Goal: Task Accomplishment & Management: Manage account settings

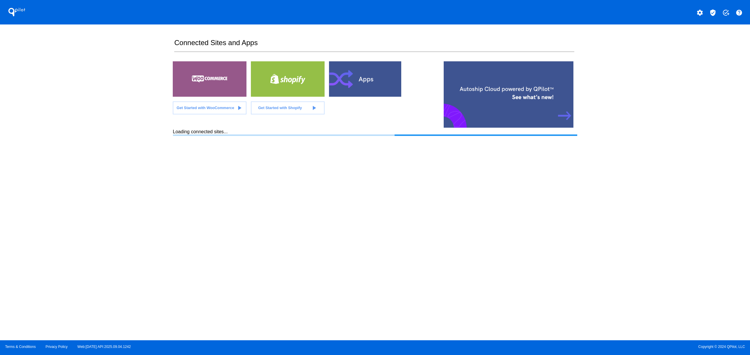
click at [198, 207] on section "Connected Sites and Apps Get Started with WooCommerce play_arrow Get Started wi…" at bounding box center [375, 182] width 404 height 316
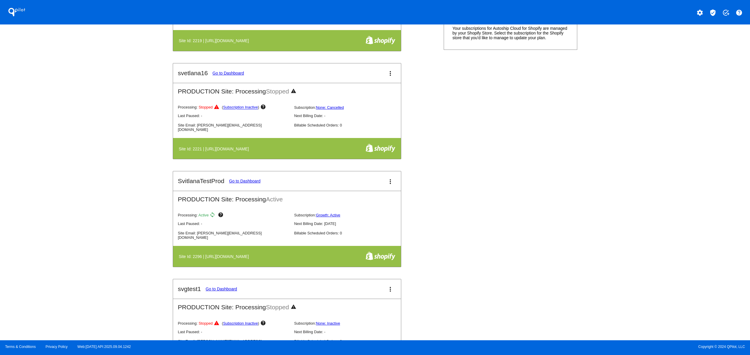
scroll to position [236, 0]
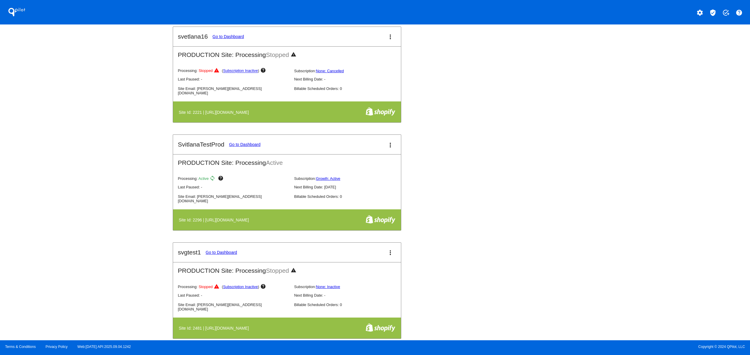
click at [527, 225] on div "test15svg Go to Dashboard more_vert TEST Site: Processing Stopped warning Proce…" at bounding box center [375, 134] width 404 height 432
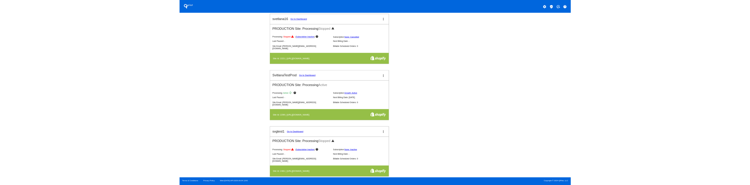
scroll to position [0, 0]
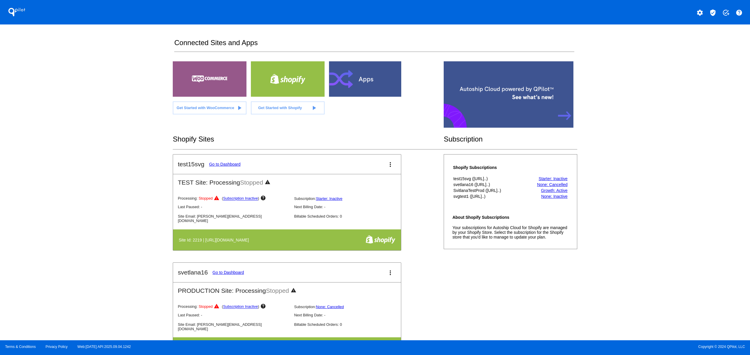
click at [697, 6] on div "QPilot settings verified_user add_task help" at bounding box center [375, 12] width 750 height 24
click at [701, 14] on mat-icon "settings" at bounding box center [699, 12] width 7 height 7
click at [678, 42] on span "Log out" at bounding box center [674, 44] width 14 height 5
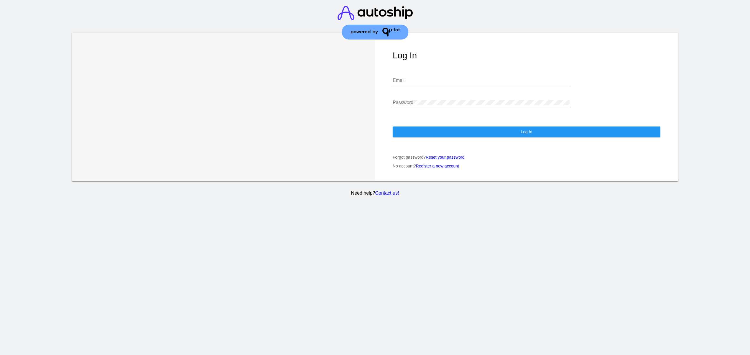
type input "[EMAIL_ADDRESS][DOMAIN_NAME]"
click at [441, 160] on link "Reset your password" at bounding box center [445, 157] width 39 height 5
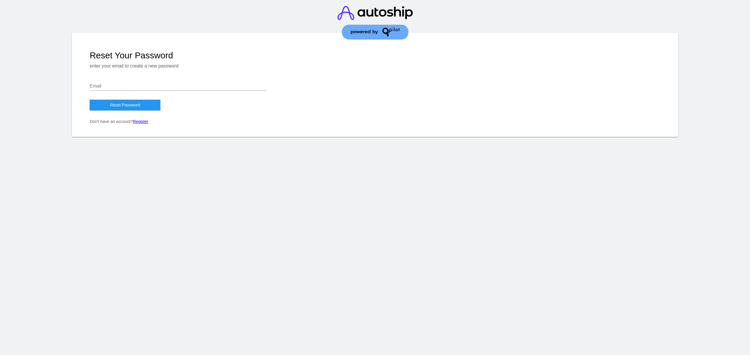
click at [108, 83] on div "Email" at bounding box center [178, 84] width 177 height 13
drag, startPoint x: 139, startPoint y: 163, endPoint x: 129, endPoint y: 121, distance: 43.9
click at [138, 165] on section "Reset Your Password enter your email to create a new password Email Reset Passw…" at bounding box center [375, 177] width 750 height 355
click at [126, 88] on input "Email" at bounding box center [178, 85] width 177 height 5
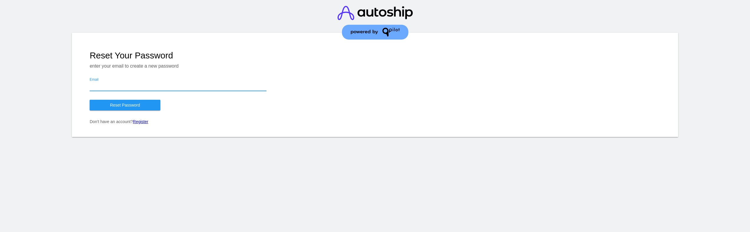
click at [150, 88] on input "Email" at bounding box center [178, 85] width 177 height 5
type input "ывывы"
click at [121, 98] on div "Reset Your Password enter your email to create a new password ывывы Email Reset…" at bounding box center [375, 85] width 606 height 104
click at [121, 100] on div "Reset Your Password enter your email to create a new password ывывы Email Reset…" at bounding box center [375, 85] width 606 height 104
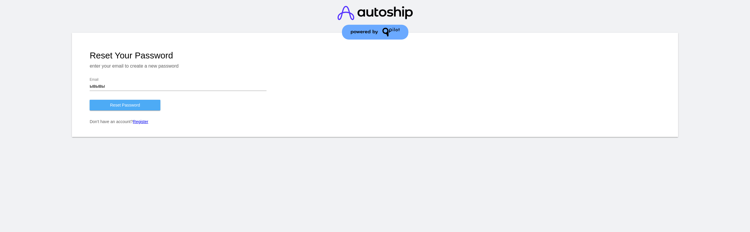
click at [121, 103] on button "Reset Password" at bounding box center [125, 105] width 71 height 11
click at [140, 108] on button "Reset Password" at bounding box center [125, 105] width 71 height 11
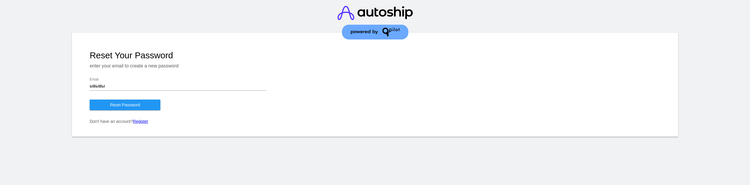
click at [144, 110] on button "Reset Password" at bounding box center [125, 105] width 71 height 11
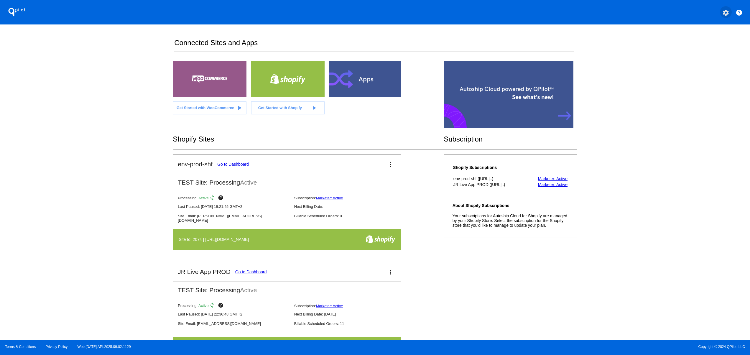
click at [731, 13] on button "settings" at bounding box center [726, 12] width 12 height 12
click at [700, 45] on span "Log out" at bounding box center [700, 44] width 14 height 5
